Goal: Information Seeking & Learning: Find specific fact

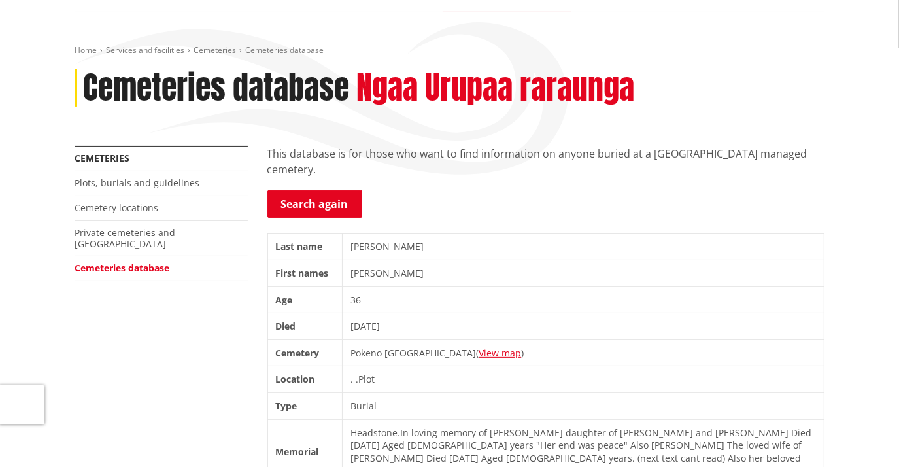
scroll to position [118, 0]
click at [316, 203] on link "Search again" at bounding box center [314, 203] width 95 height 27
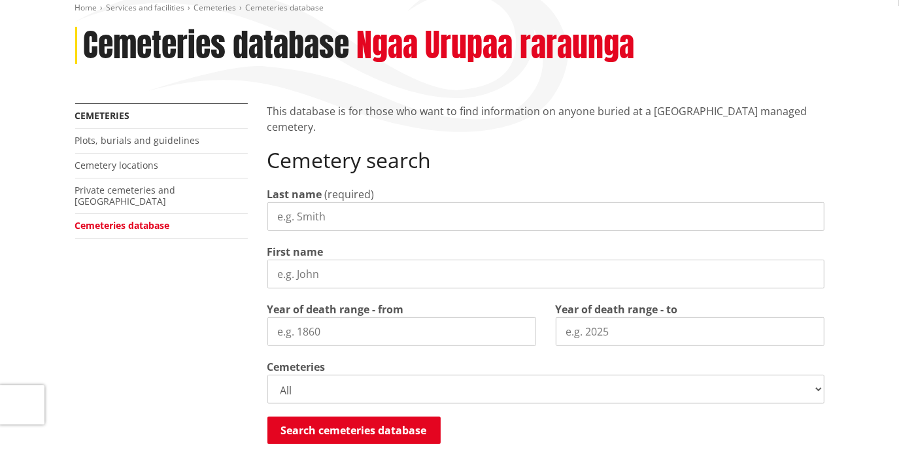
scroll to position [178, 0]
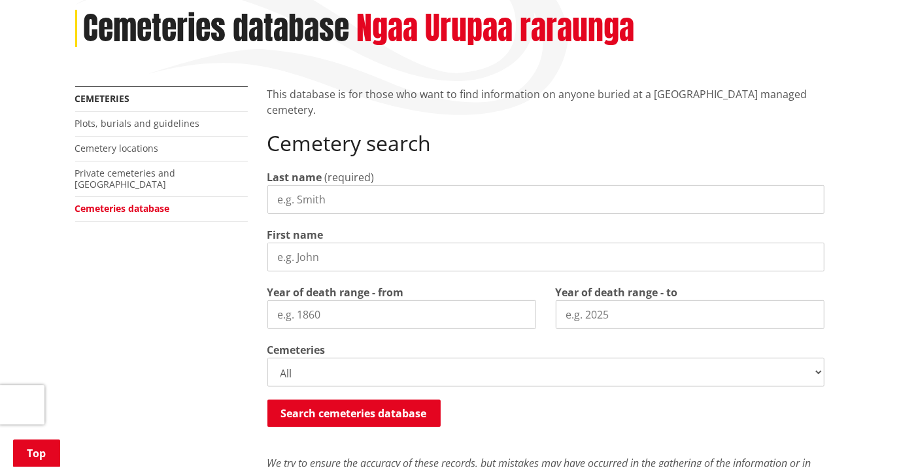
click at [289, 207] on input "Last name" at bounding box center [545, 199] width 557 height 29
type input "North"
type input "[PERSON_NAME]"
type input "1965"
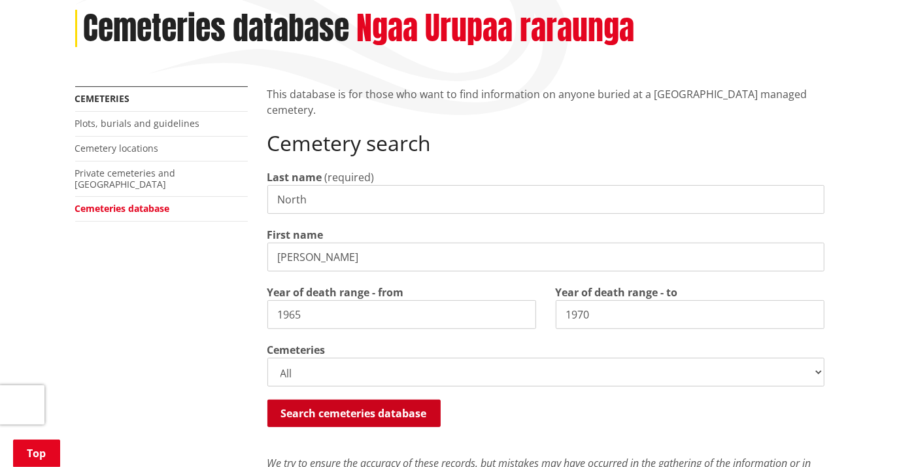
type input "1970"
click at [366, 412] on button "Search cemeteries database" at bounding box center [353, 413] width 173 height 27
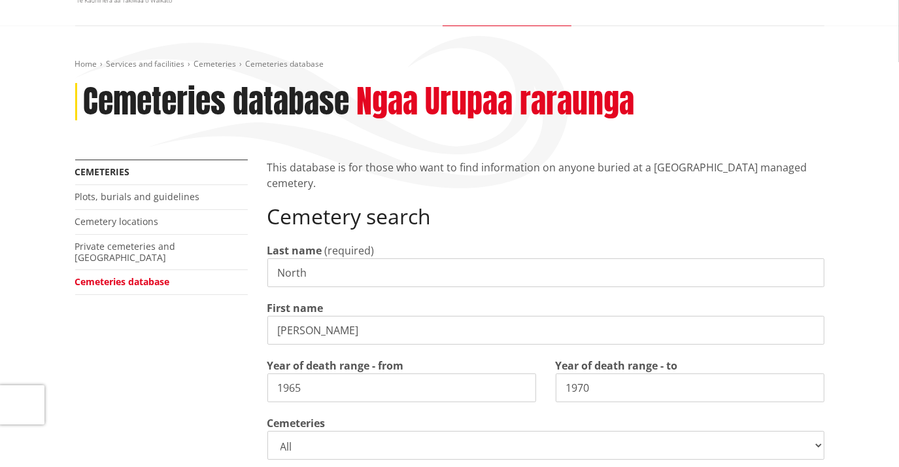
scroll to position [216, 0]
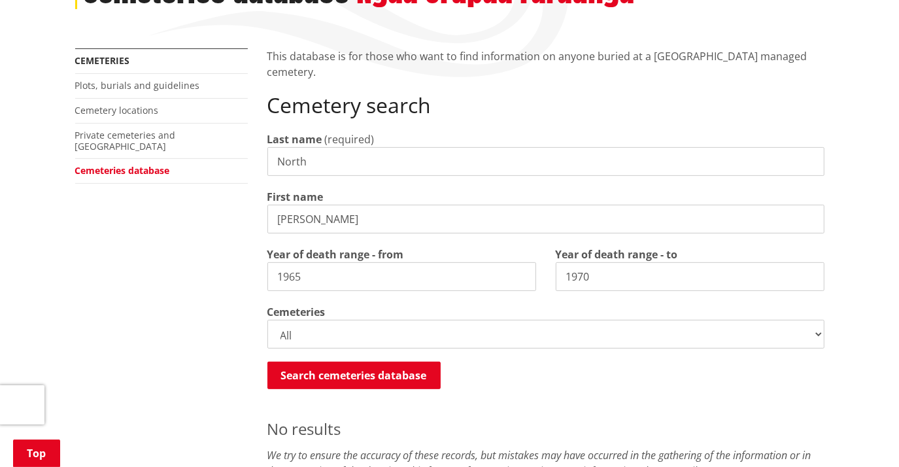
drag, startPoint x: 320, startPoint y: 218, endPoint x: 250, endPoint y: 218, distance: 70.6
click at [250, 218] on div "More from this section Cemeteries Plots, burials and guidelines Cemetery locati…" at bounding box center [449, 348] width 769 height 601
type input "[PERSON_NAME]"
click at [351, 271] on input "1965" at bounding box center [401, 276] width 269 height 29
type input "1980"
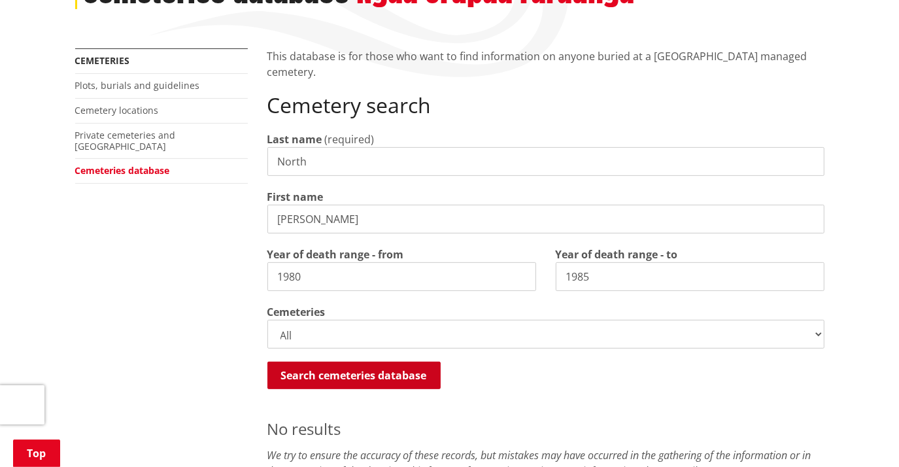
type input "1985"
click at [380, 379] on button "Search cemeteries database" at bounding box center [353, 375] width 173 height 27
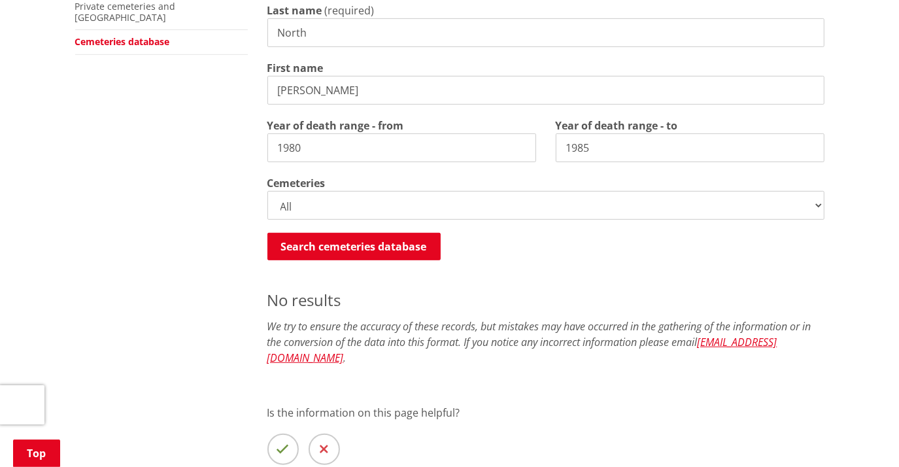
scroll to position [335, 0]
